Goal: Task Accomplishment & Management: Manage account settings

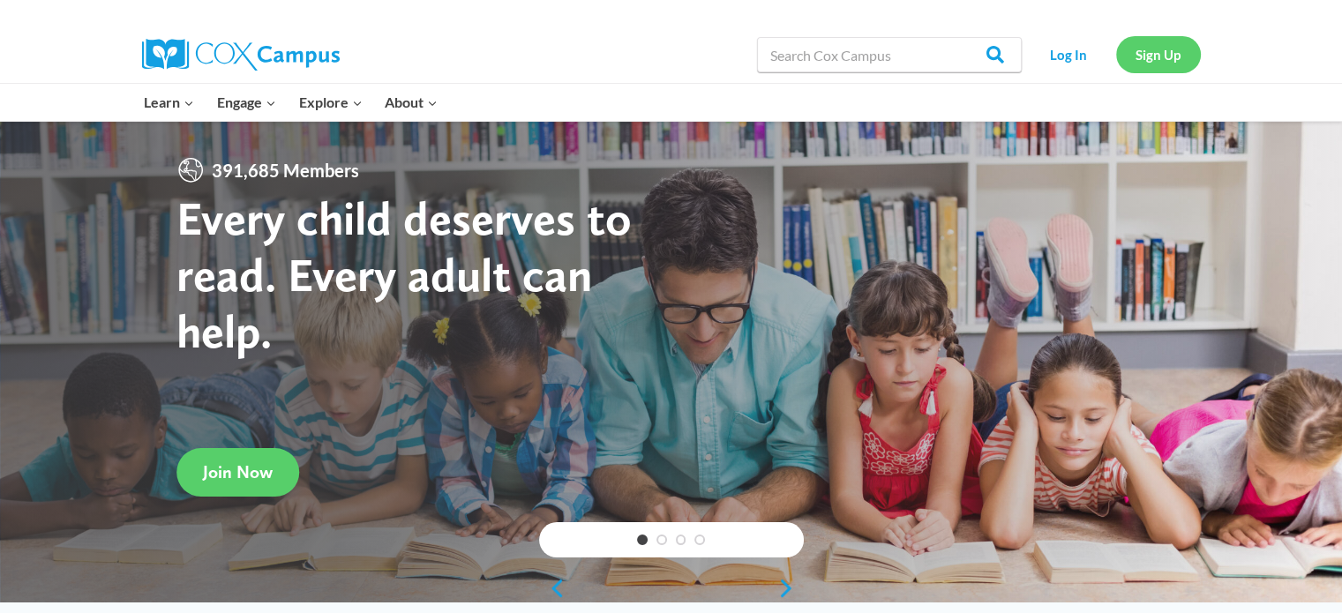
click at [1142, 55] on link "Sign Up" at bounding box center [1158, 54] width 85 height 36
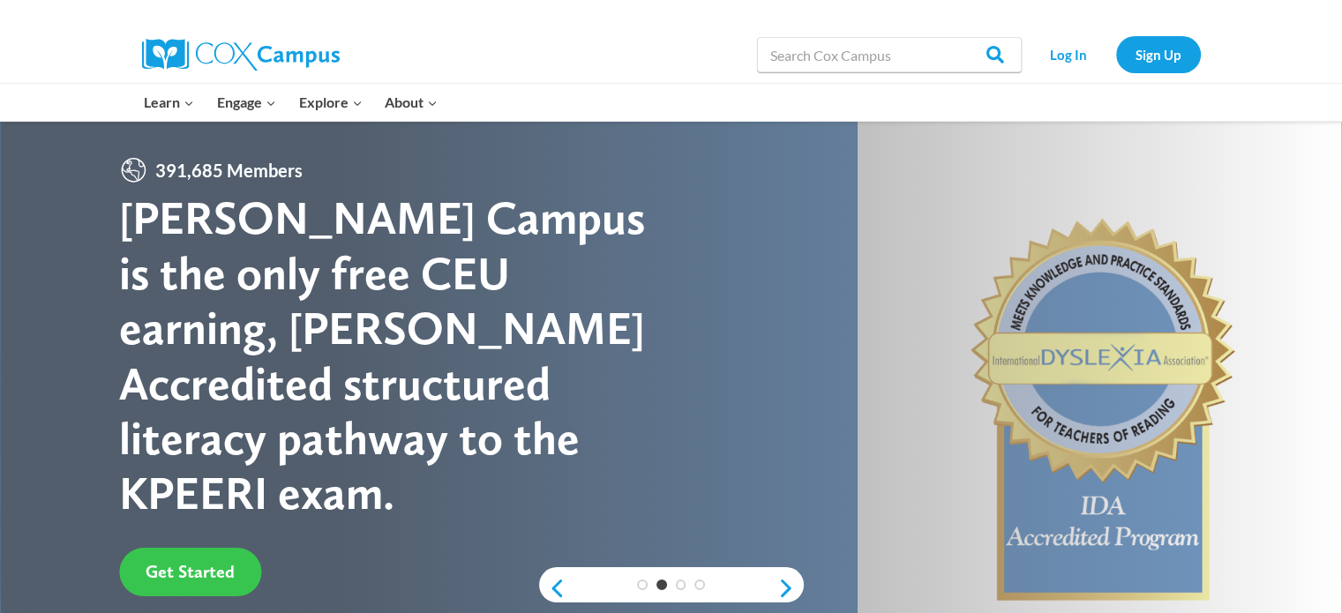
click at [180, 561] on span "Get Started" at bounding box center [190, 571] width 89 height 21
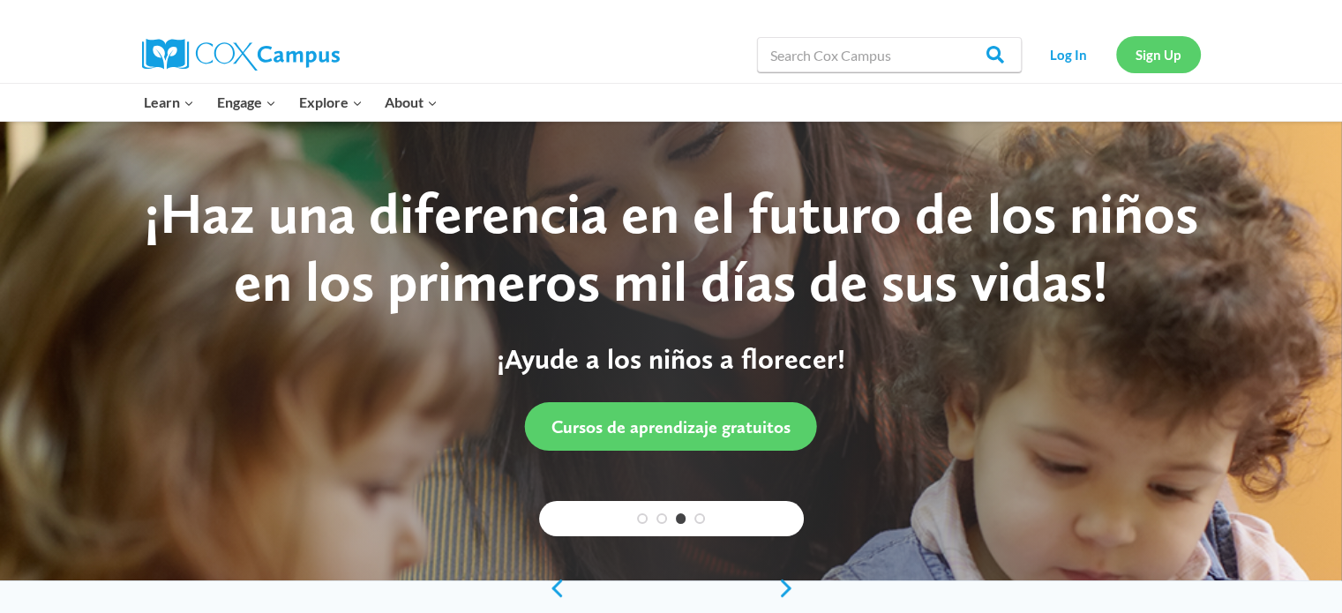
click at [1146, 57] on link "Sign Up" at bounding box center [1158, 54] width 85 height 36
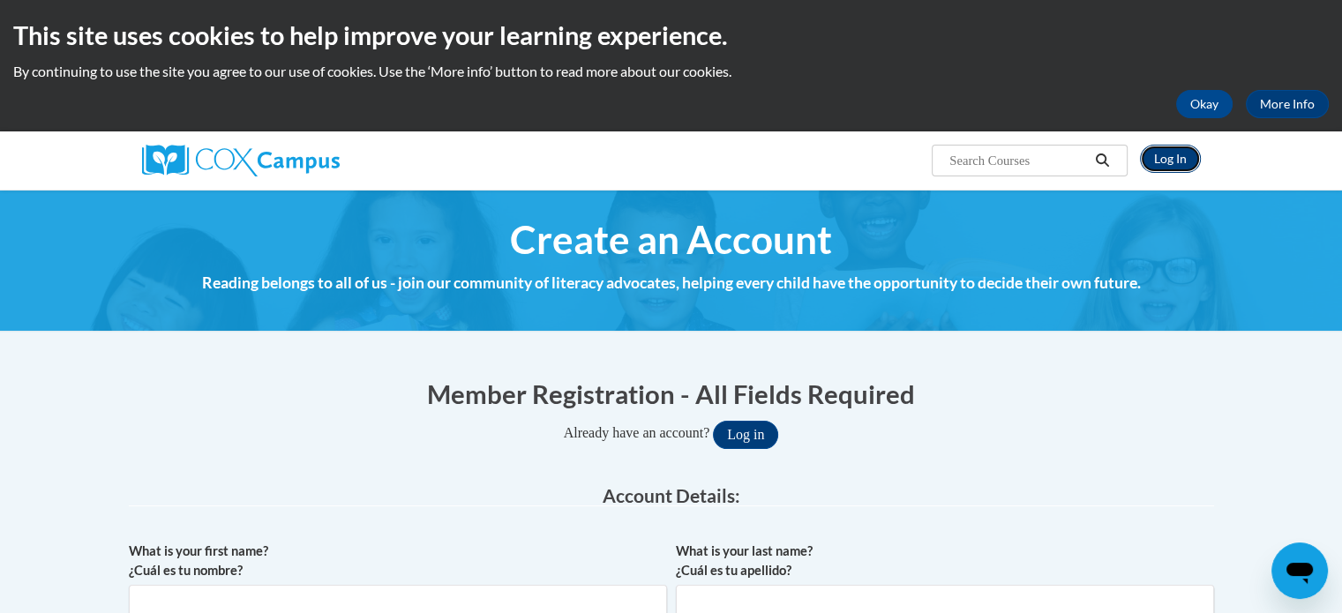
click at [1178, 155] on link "Log In" at bounding box center [1170, 159] width 61 height 28
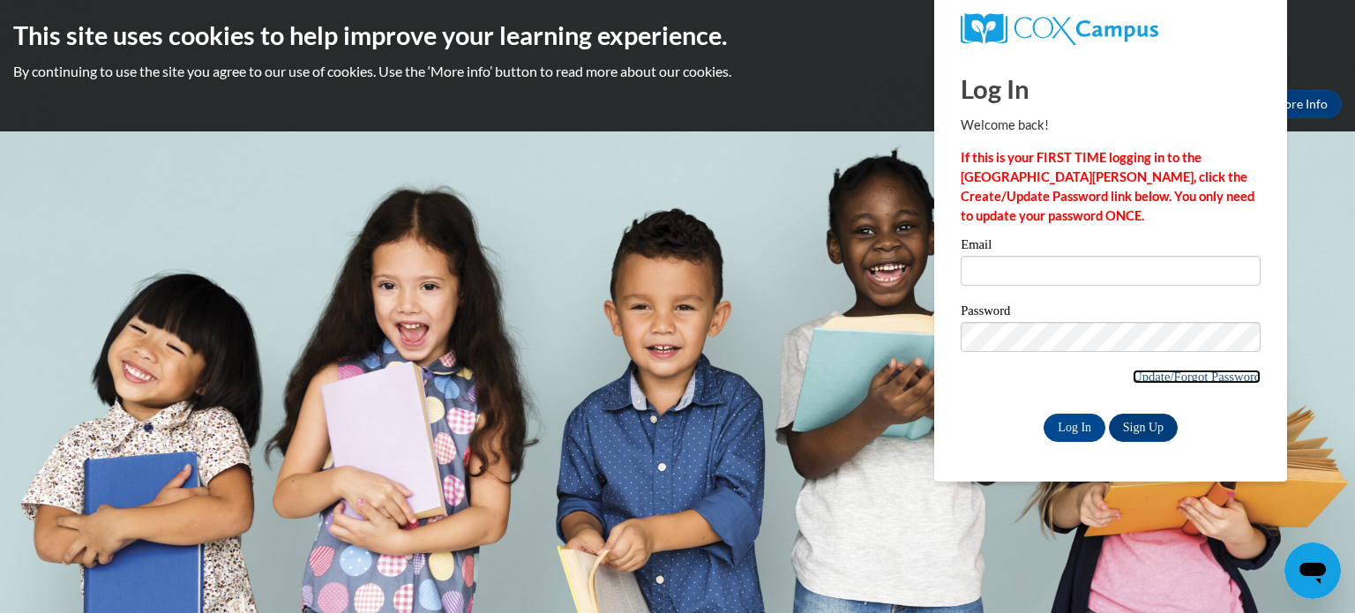
click at [1135, 378] on link "Update/Forgot Password" at bounding box center [1197, 377] width 128 height 14
click at [1143, 380] on link "Update/Forgot Password" at bounding box center [1197, 377] width 128 height 14
click at [1195, 375] on link "Update/Forgot Password" at bounding box center [1197, 377] width 128 height 14
click at [1208, 377] on link "Update/Forgot Password" at bounding box center [1197, 377] width 128 height 14
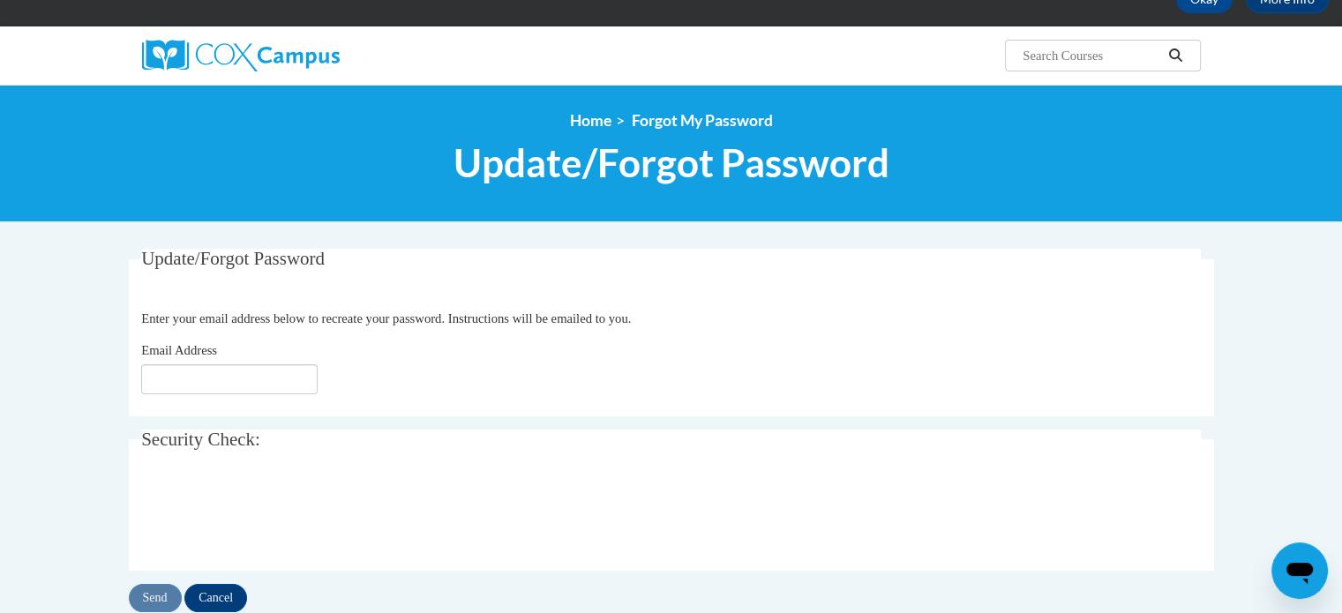
scroll to position [112, 0]
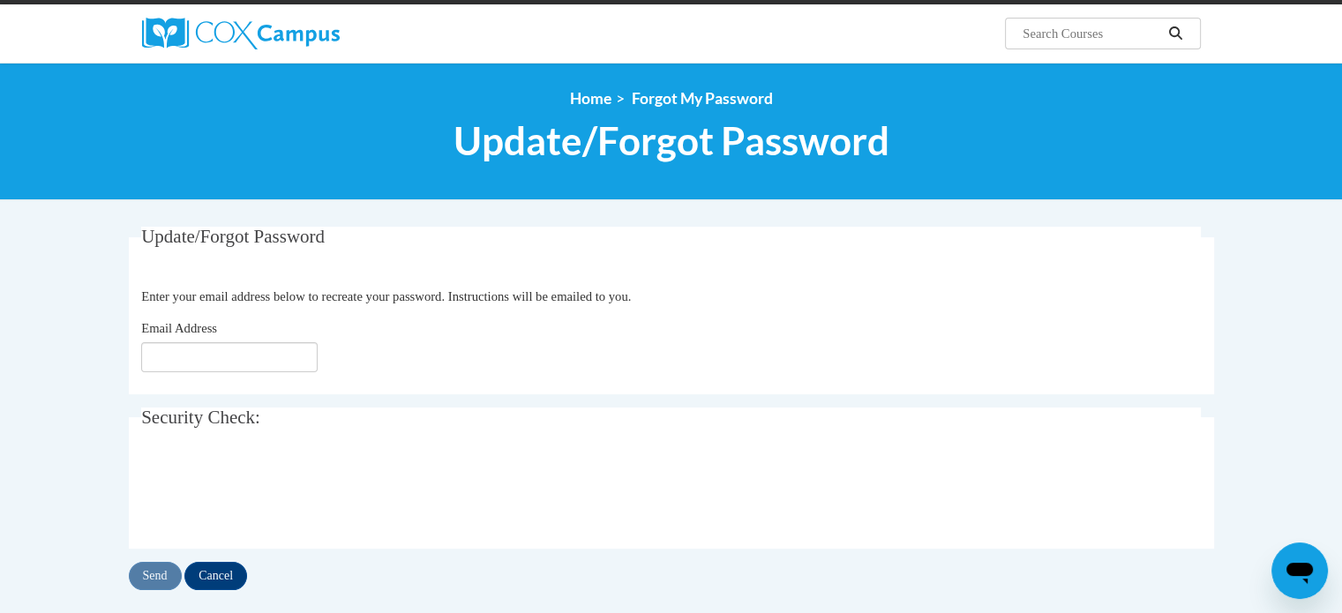
scroll to position [102, 0]
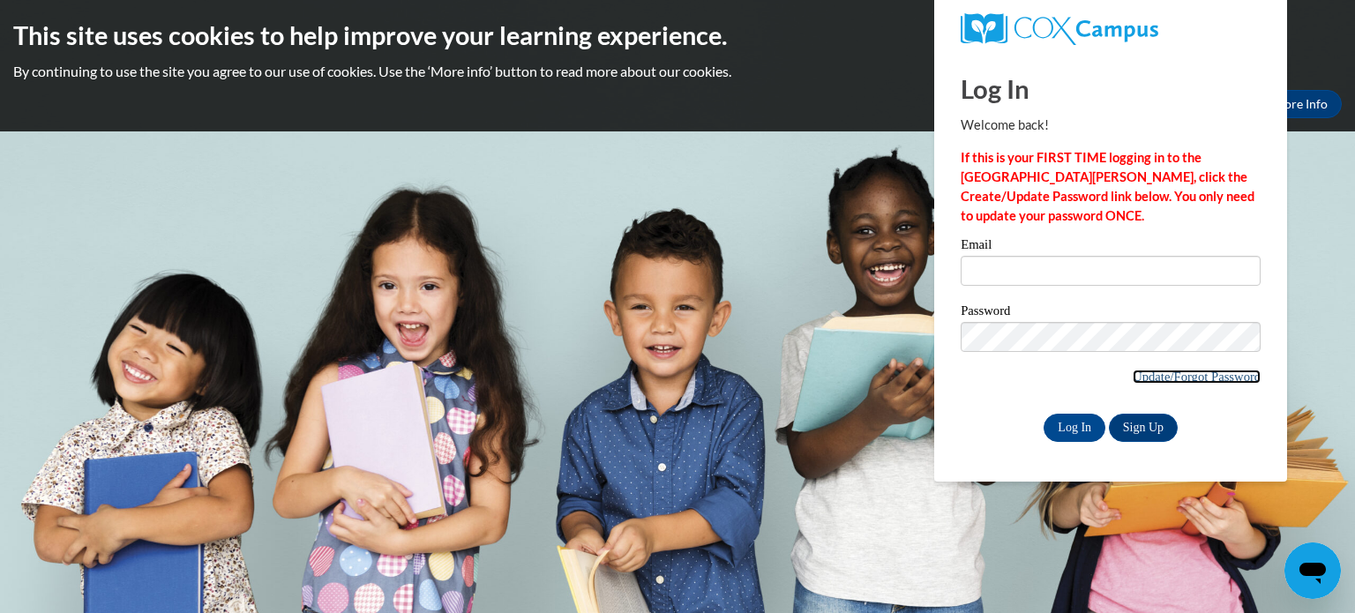
click at [1141, 378] on link "Update/Forgot Password" at bounding box center [1197, 377] width 128 height 14
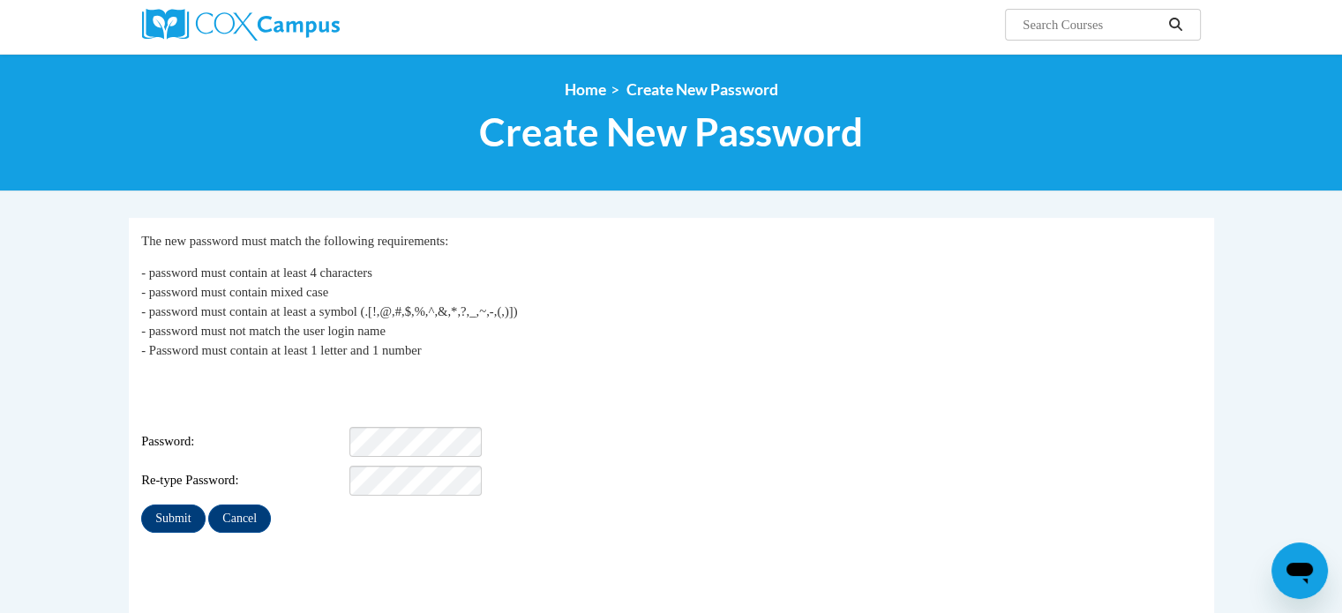
scroll to position [138, 0]
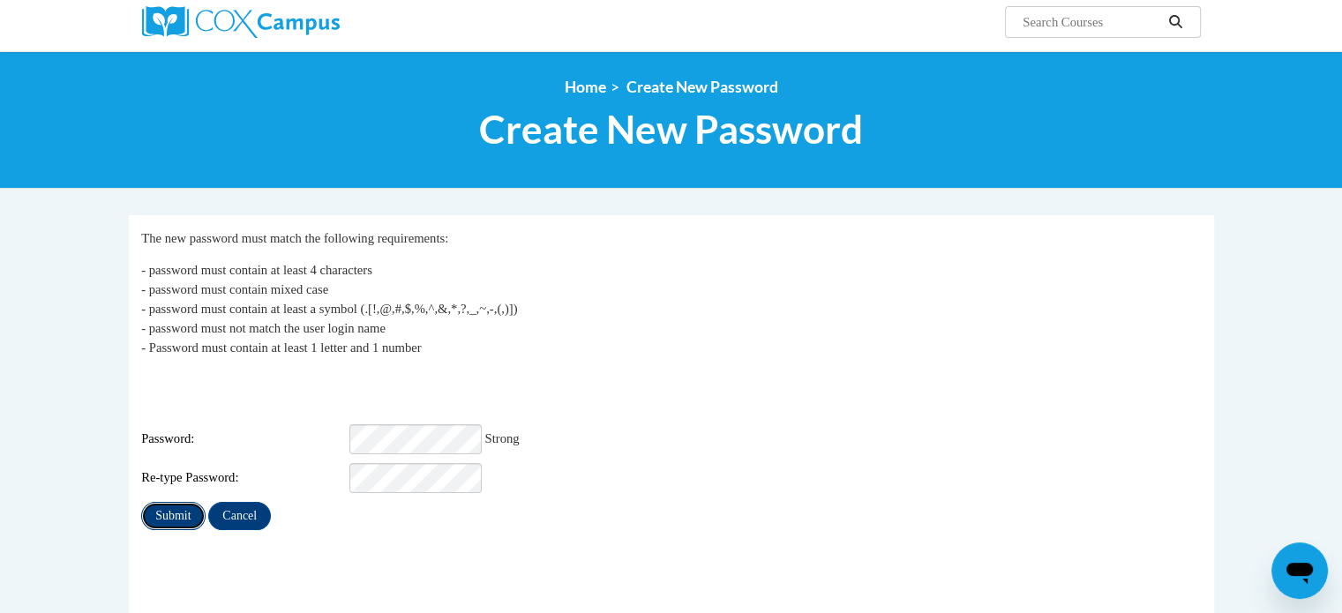
click at [174, 502] on input "Submit" at bounding box center [173, 516] width 64 height 28
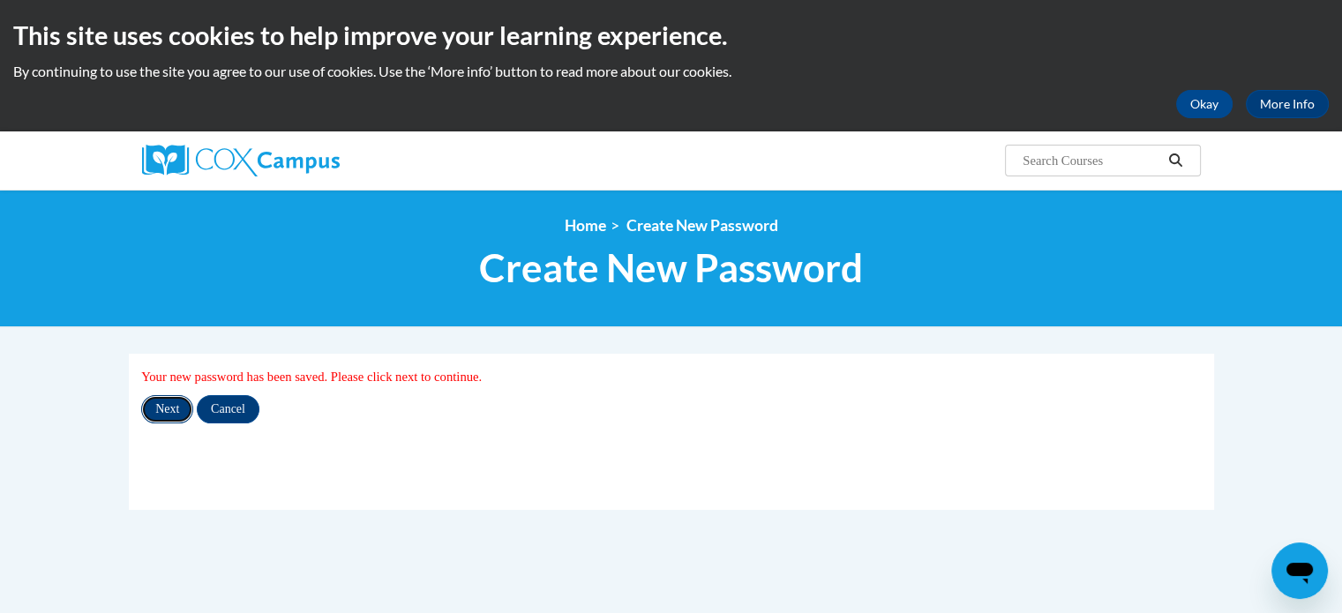
click at [176, 408] on input "Next" at bounding box center [167, 409] width 52 height 28
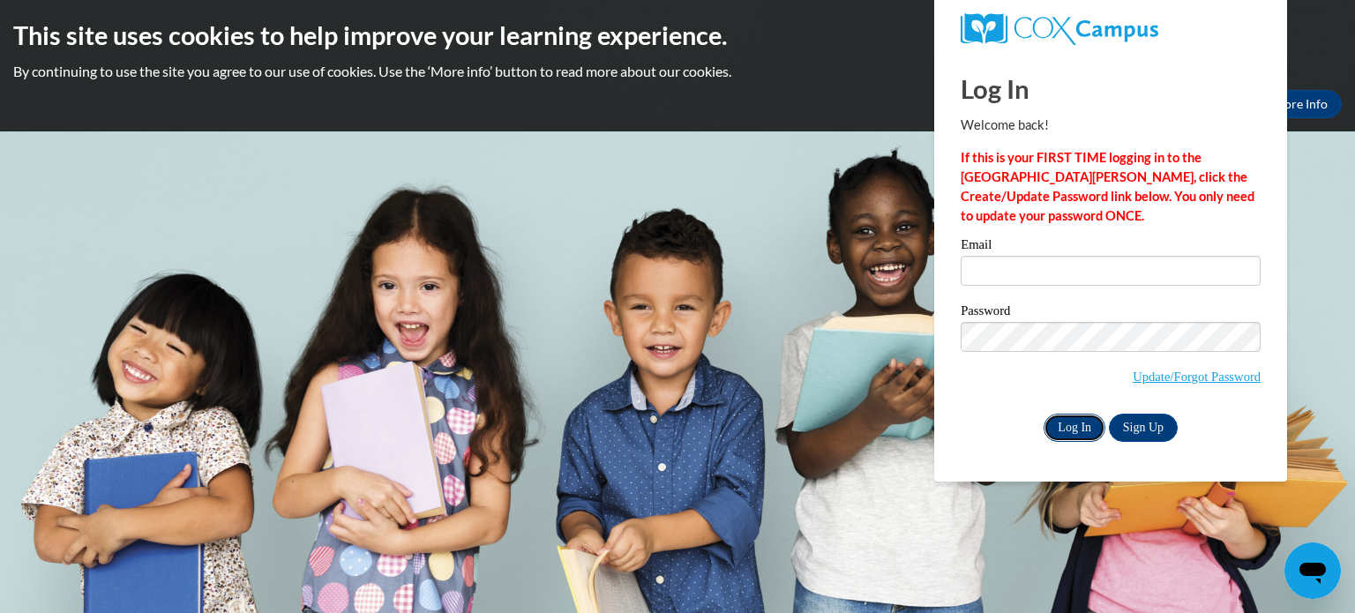
click at [1081, 430] on input "Log In" at bounding box center [1075, 428] width 62 height 28
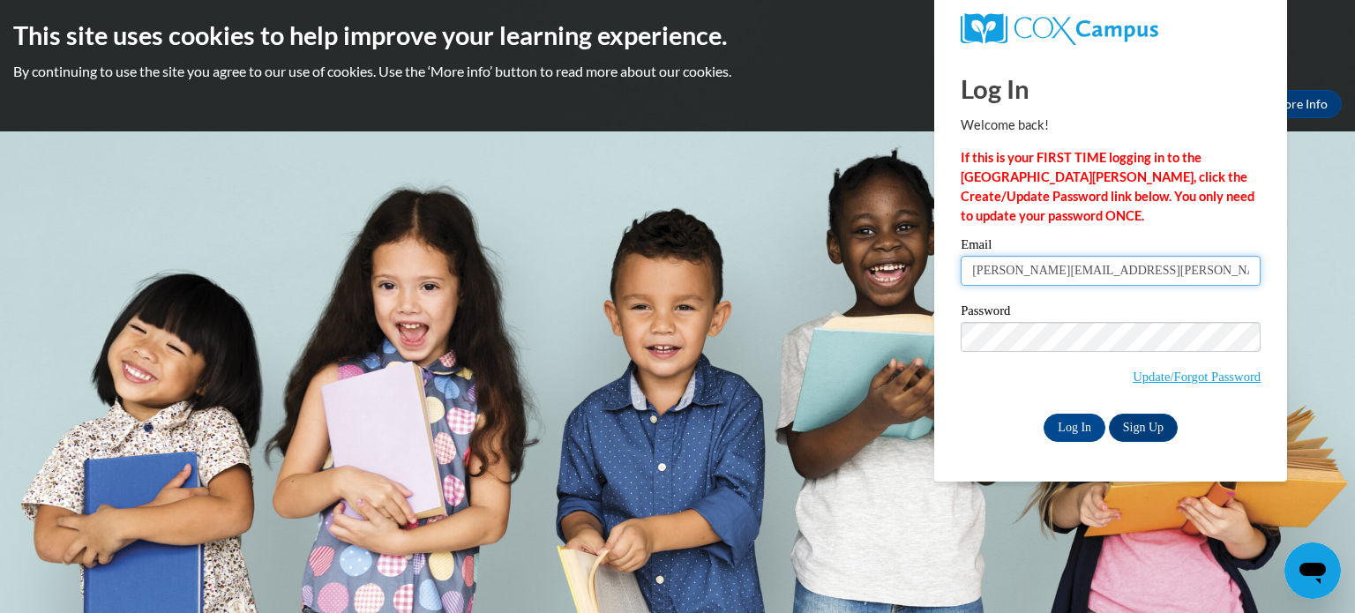
type input "john.thomas@howlandschools.org"
click at [1075, 430] on input "Log In" at bounding box center [1075, 428] width 62 height 28
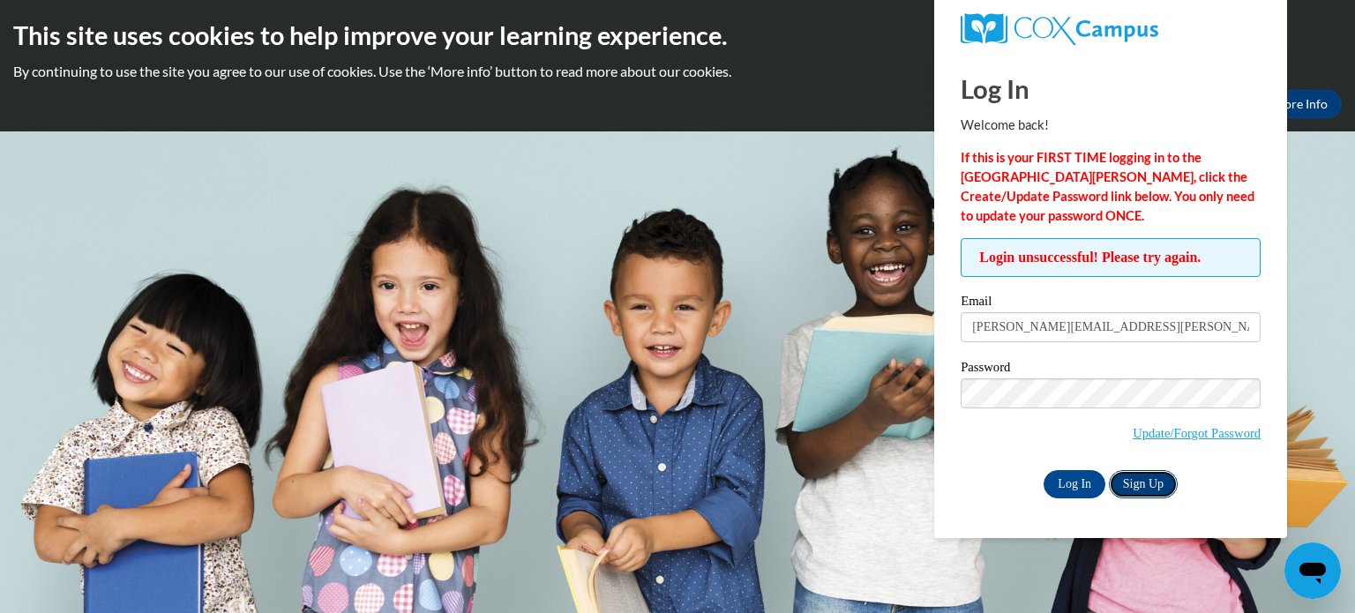
click at [1158, 483] on link "Sign Up" at bounding box center [1143, 484] width 69 height 28
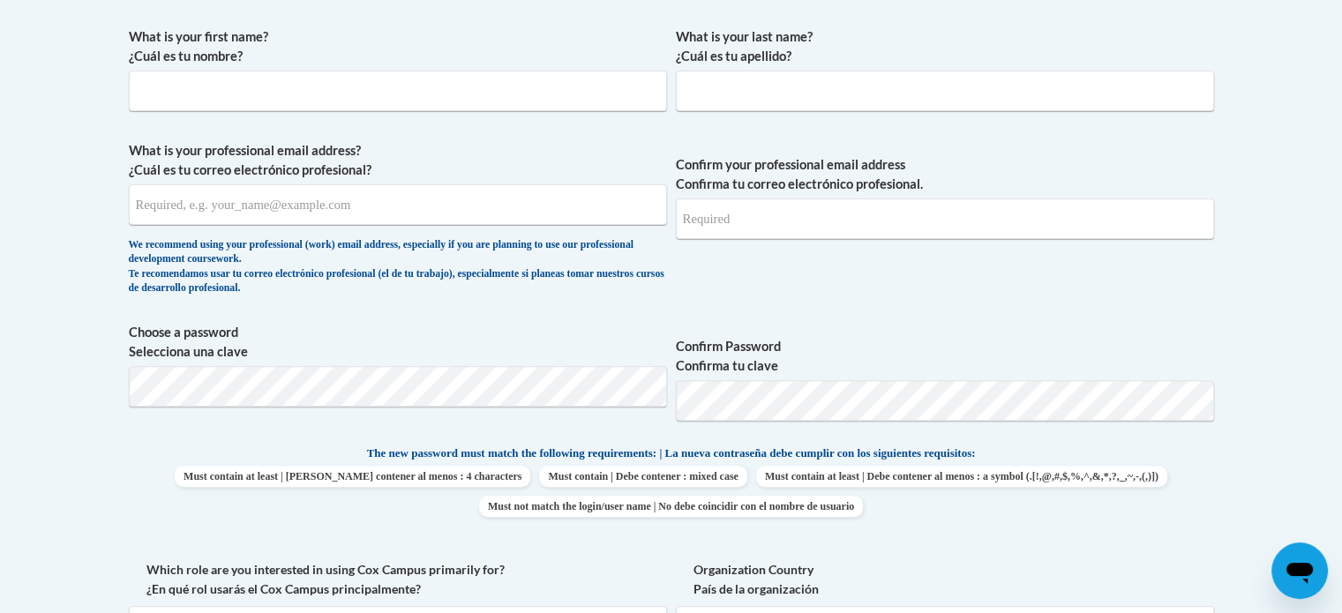
scroll to position [516, 0]
click at [825, 347] on label "Confirm Password Confirma tu clave" at bounding box center [945, 354] width 538 height 39
click at [819, 328] on span "Confirm Password Confirma tu clave" at bounding box center [945, 377] width 538 height 112
click at [607, 349] on label "Choose a password Selecciona una clave" at bounding box center [398, 340] width 538 height 39
click at [393, 147] on label "What is your professional email address? ¿Cuál es tu correo electrónico profesi…" at bounding box center [398, 158] width 538 height 39
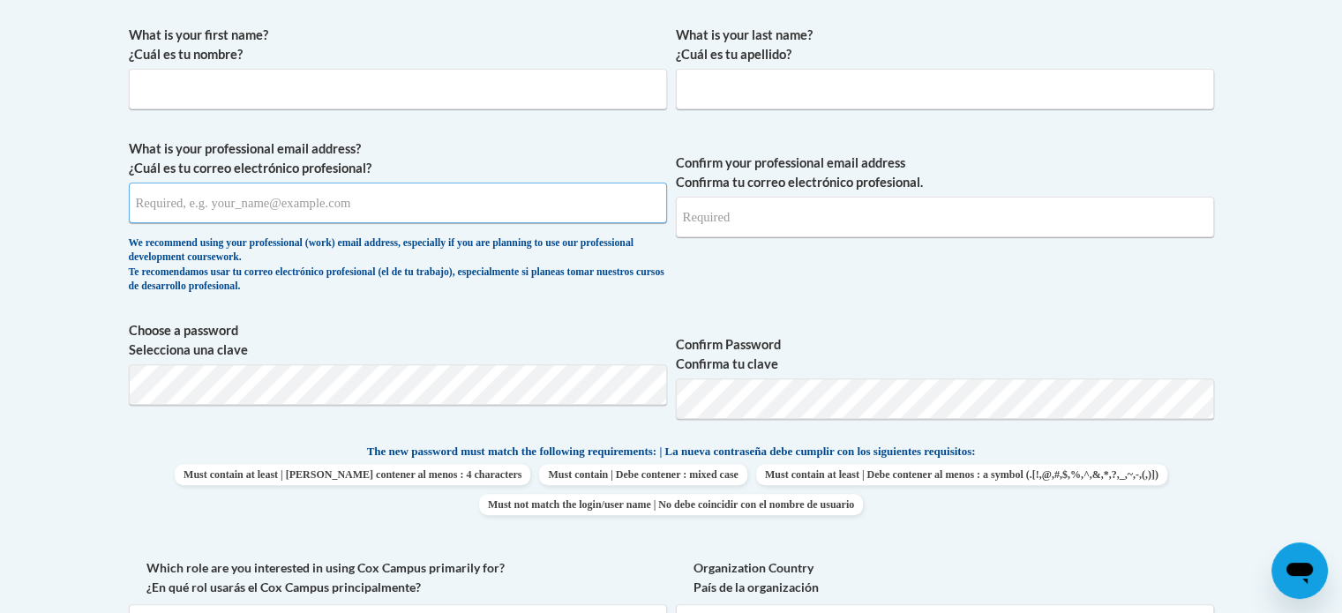
click at [393, 183] on input "What is your professional email address? ¿Cuál es tu correo electrónico profesi…" at bounding box center [398, 203] width 538 height 41
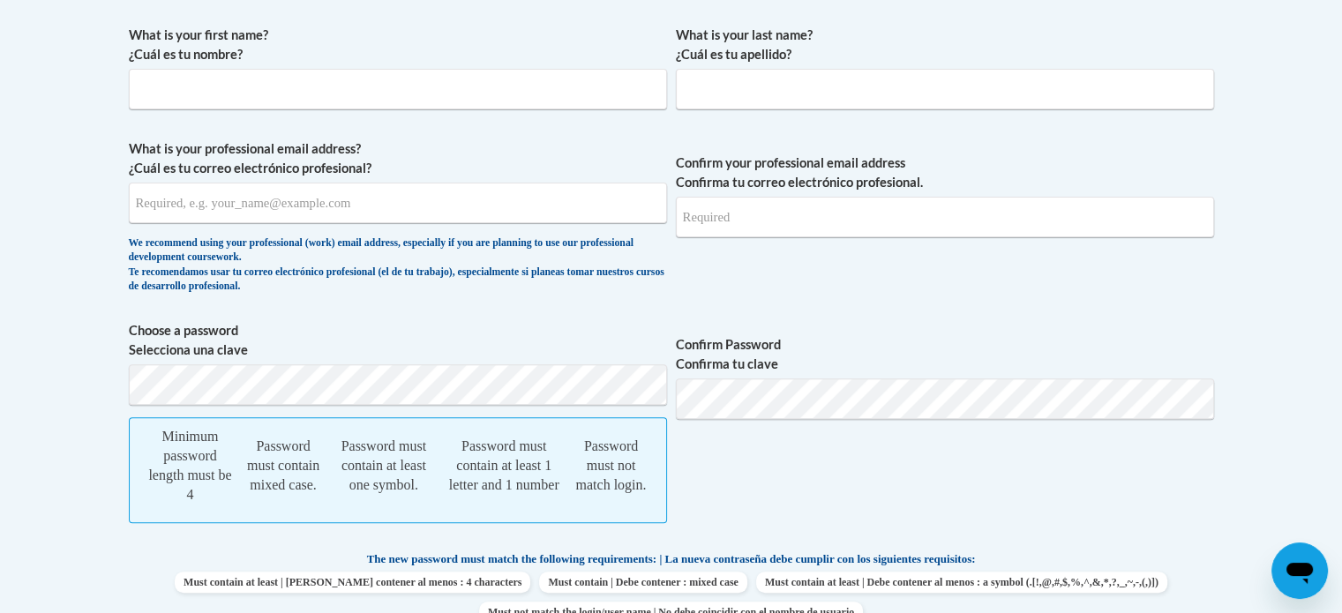
click at [796, 338] on label "Confirm Password Confirma tu clave" at bounding box center [945, 354] width 538 height 39
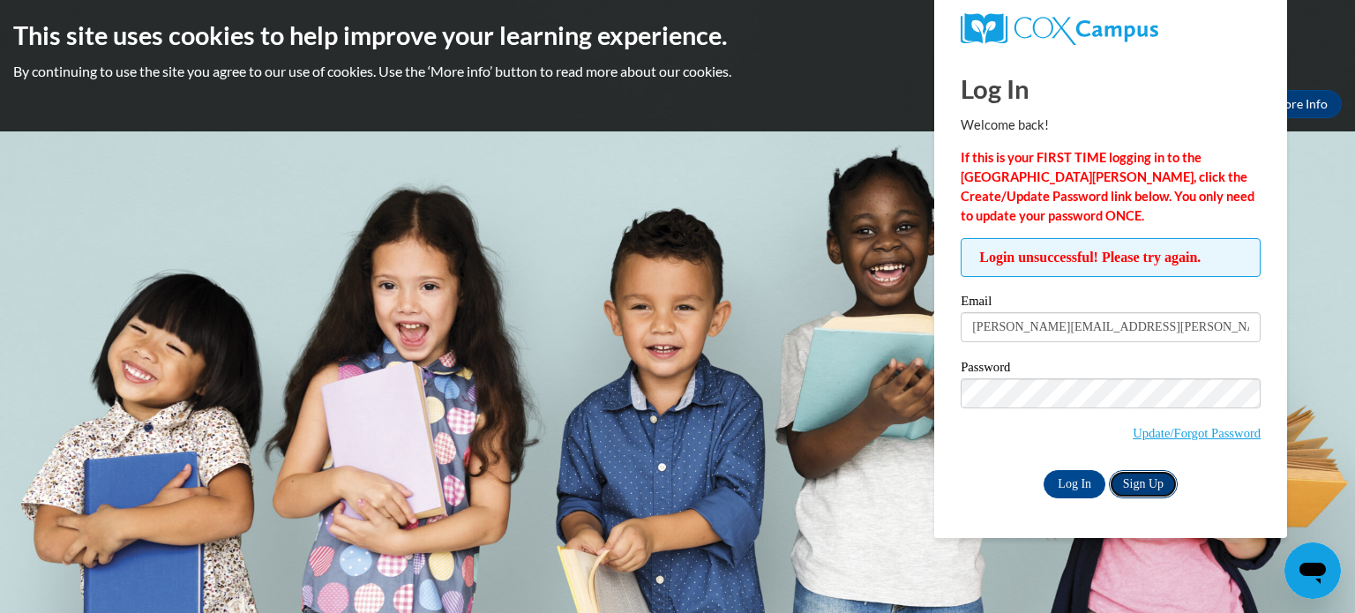
click at [1145, 474] on link "Sign Up" at bounding box center [1143, 484] width 69 height 28
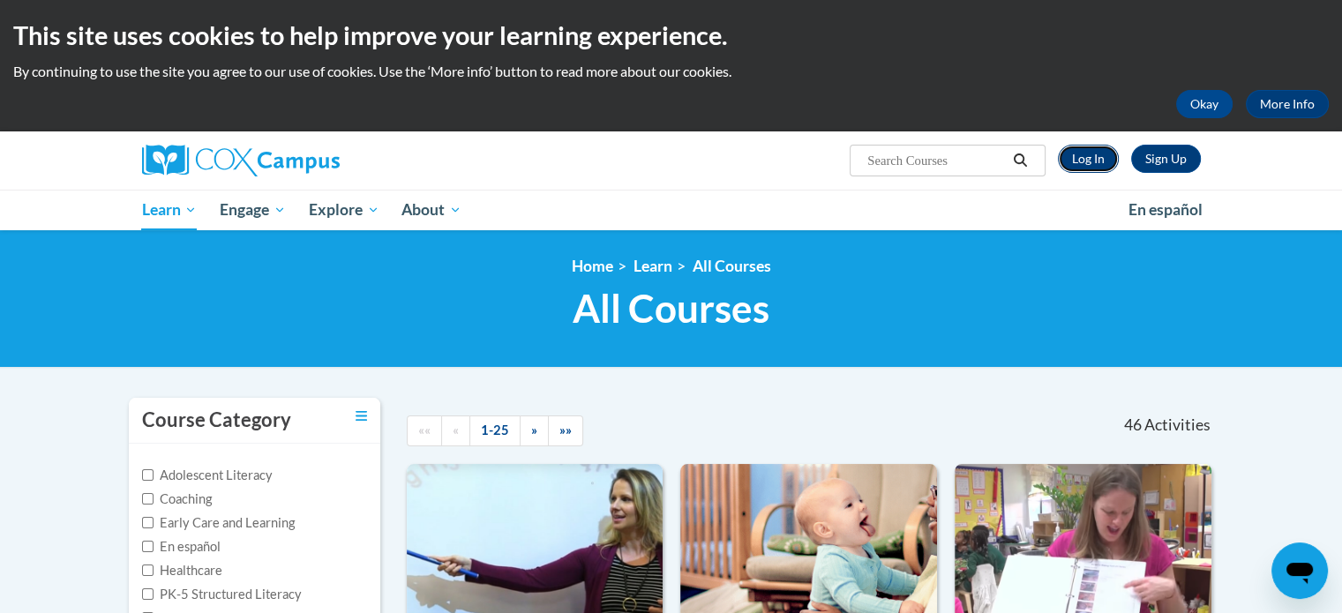
click at [1083, 157] on link "Log In" at bounding box center [1088, 159] width 61 height 28
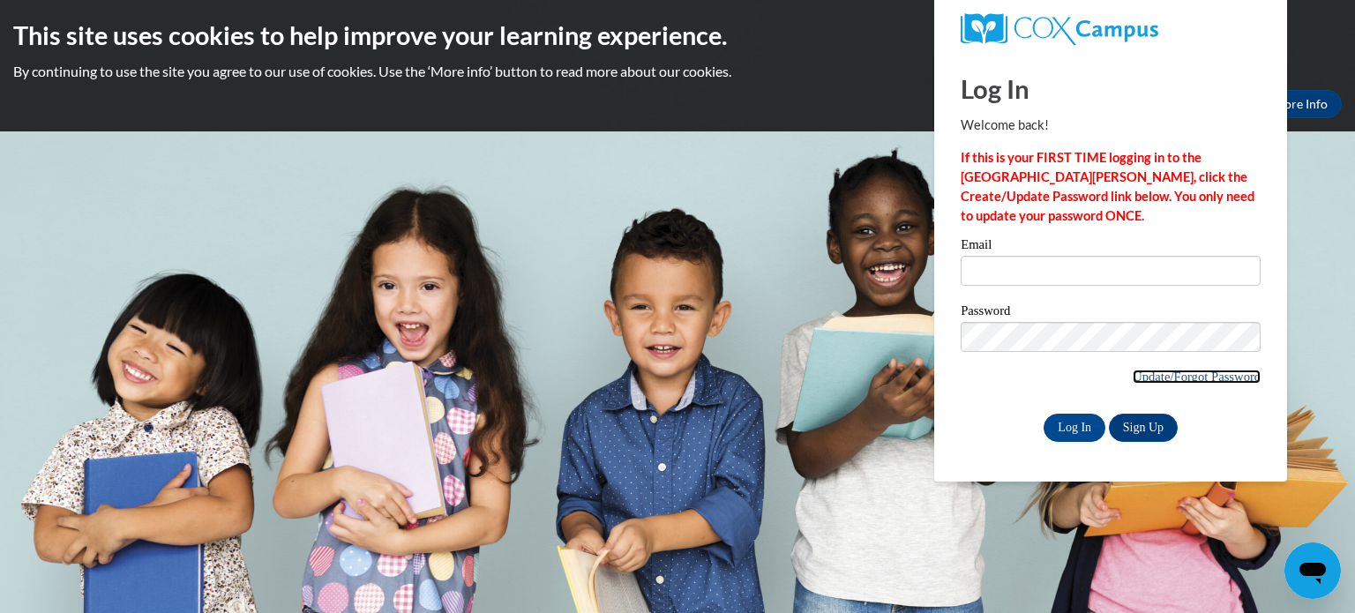
click at [1196, 378] on link "Update/Forgot Password" at bounding box center [1197, 377] width 128 height 14
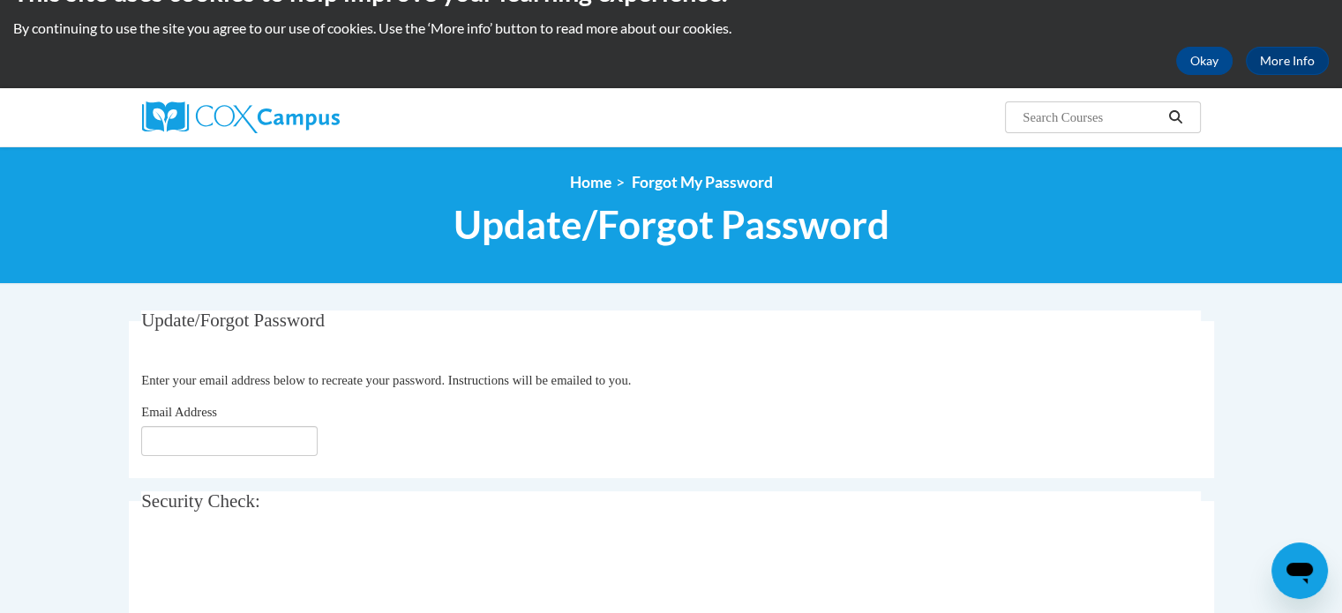
scroll to position [41, 0]
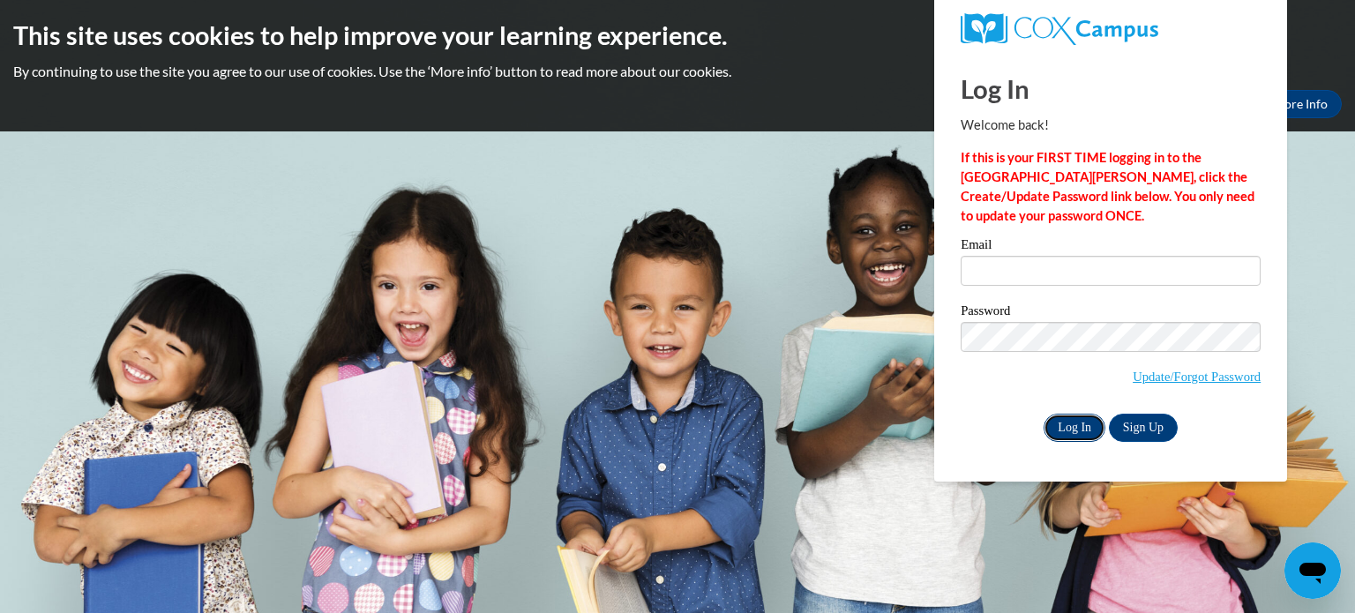
click at [1071, 426] on input "Log In" at bounding box center [1075, 428] width 62 height 28
click at [1077, 426] on input "Log In" at bounding box center [1075, 428] width 62 height 28
click at [1081, 431] on input "Log In" at bounding box center [1075, 428] width 62 height 28
